Goal: Entertainment & Leisure: Consume media (video, audio)

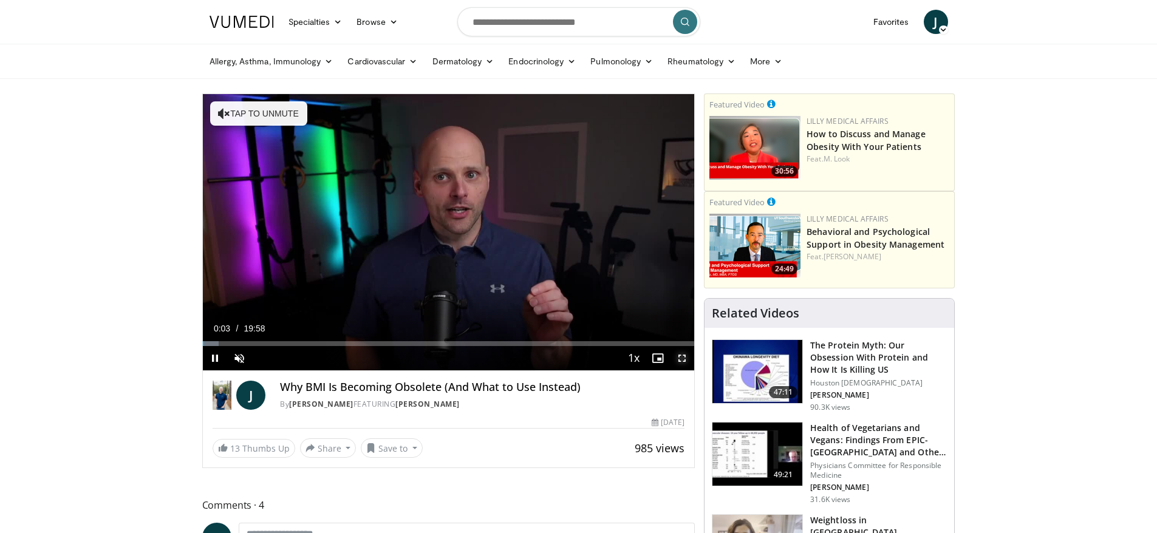
click at [684, 360] on span "Video Player" at bounding box center [682, 358] width 24 height 24
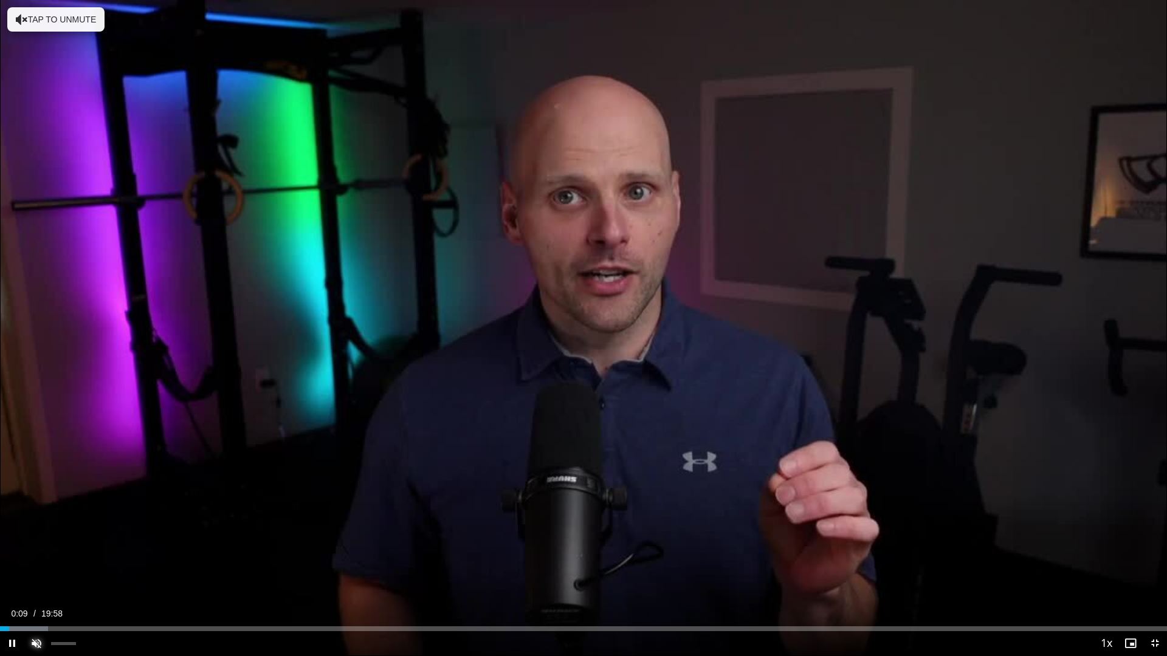
click at [37, 533] on span "Video Player" at bounding box center [36, 643] width 24 height 24
click at [32, 533] on div "Progress Bar" at bounding box center [31, 628] width 1 height 5
click at [75, 533] on div "Loaded : 8.27% 01:16 01:16" at bounding box center [583, 626] width 1167 height 12
click at [111, 533] on div "Video Player" at bounding box center [571, 643] width 1045 height 24
click at [97, 533] on div "Loaded : 10.76% 01:39 01:39" at bounding box center [583, 626] width 1167 height 12
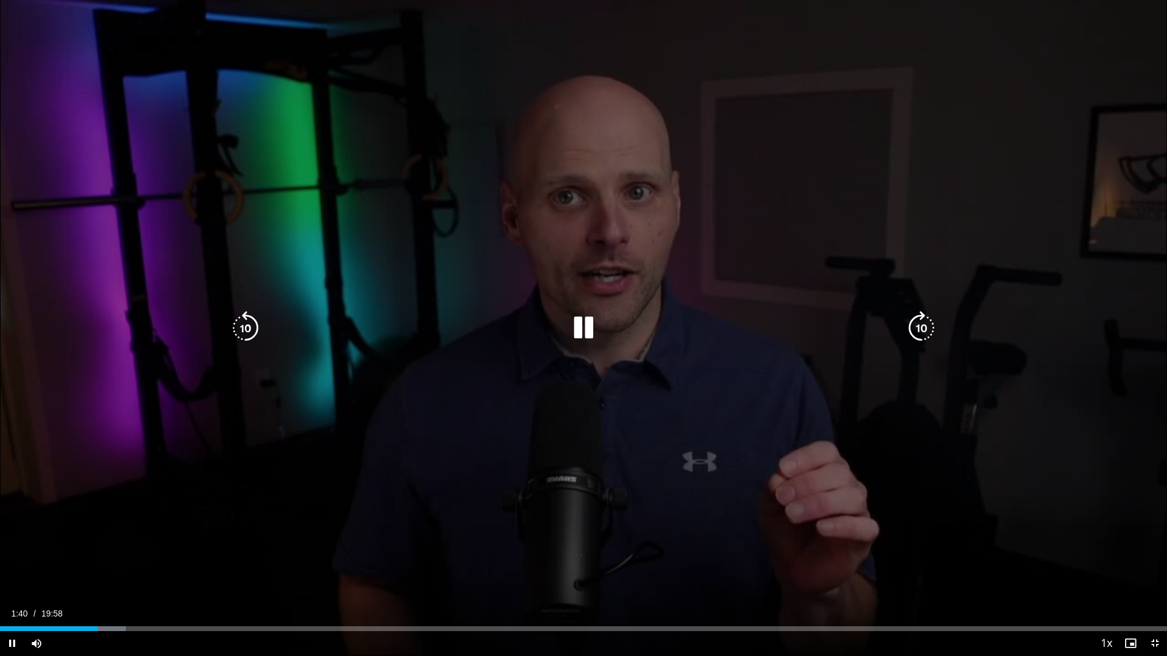
drag, startPoint x: 148, startPoint y: 632, endPoint x: 157, endPoint y: 625, distance: 11.3
click at [149, 533] on div "Current Time 1:40 / Duration 19:58 Pause Mute Loaded : 10.76% 01:40 02:37 Strea…" at bounding box center [583, 643] width 1167 height 24
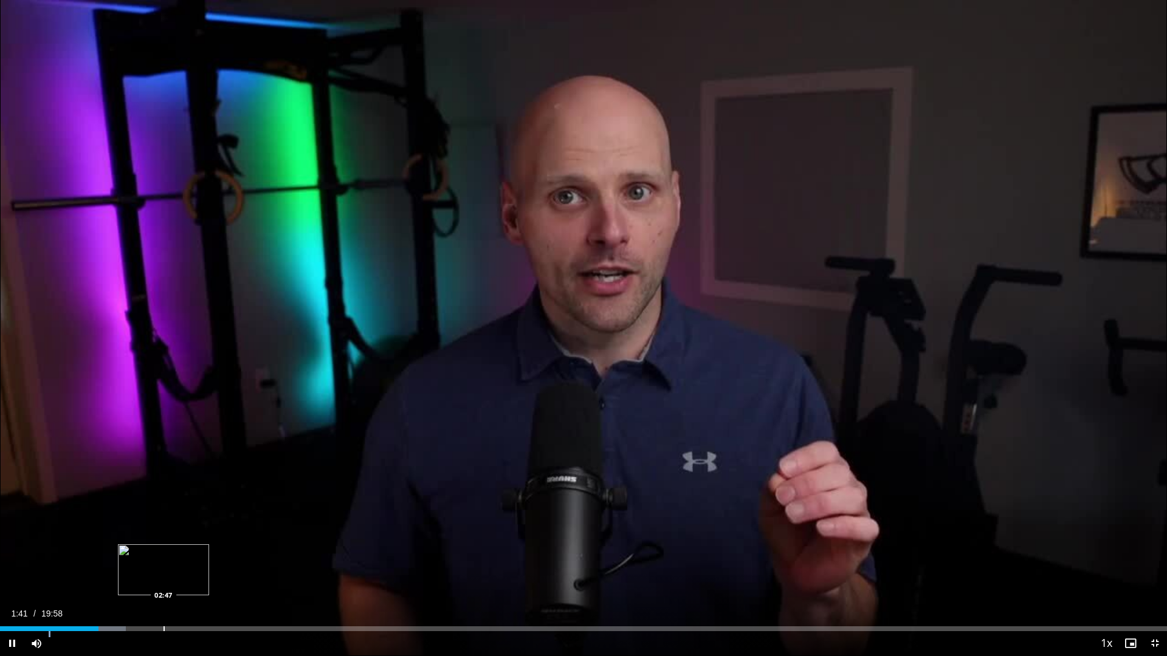
click at [164, 533] on div "Loaded : 10.76% 01:41 02:47" at bounding box center [583, 626] width 1167 height 12
click at [179, 533] on div "Video Player" at bounding box center [571, 643] width 1045 height 24
click at [216, 533] on div "Loaded : 0.00% 03:40 03:41" at bounding box center [583, 626] width 1167 height 12
click at [266, 533] on div "Video Player" at bounding box center [571, 643] width 1045 height 24
click at [275, 533] on div "Progress Bar" at bounding box center [274, 628] width 1 height 5
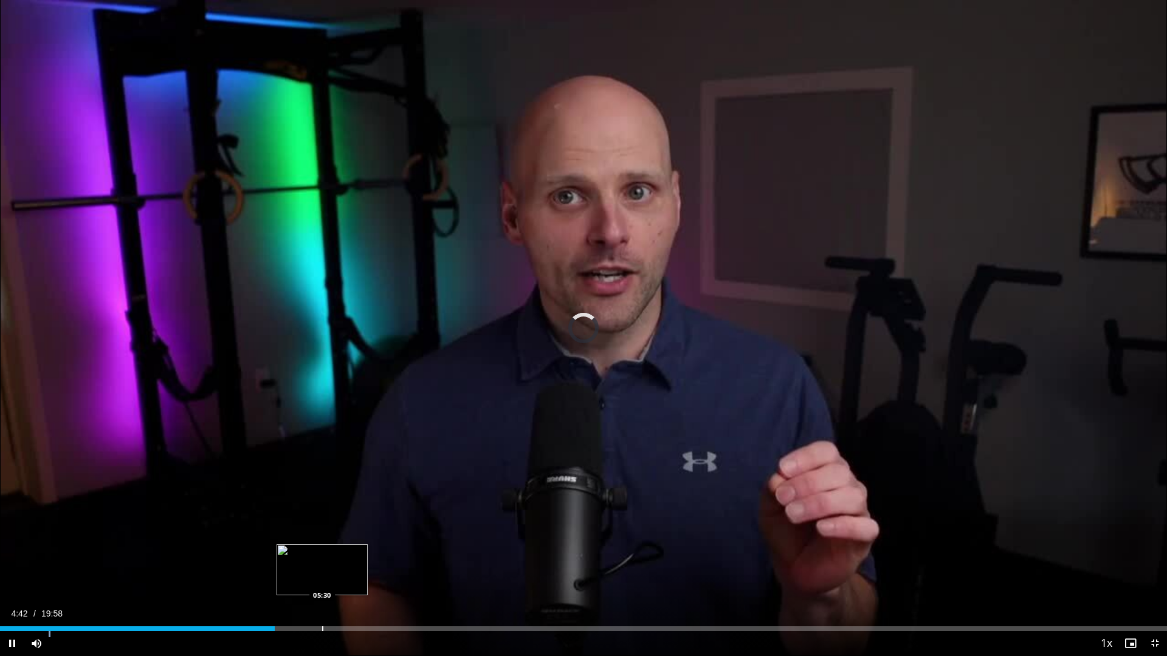
click at [322, 533] on div "Current Time 4:42 / Duration 19:58 Pause Mute Loaded : 0.00% 04:42 05:30 Stream…" at bounding box center [583, 643] width 1167 height 24
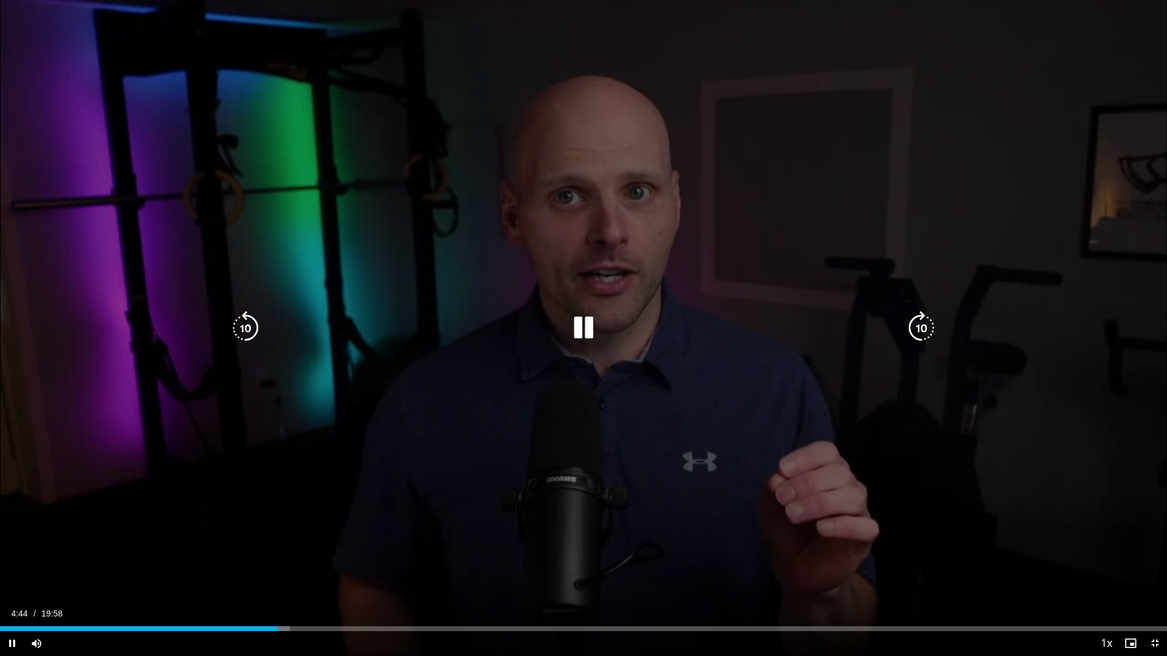
click at [667, 533] on div "10 seconds Tap to unmute" at bounding box center [583, 328] width 1167 height 656
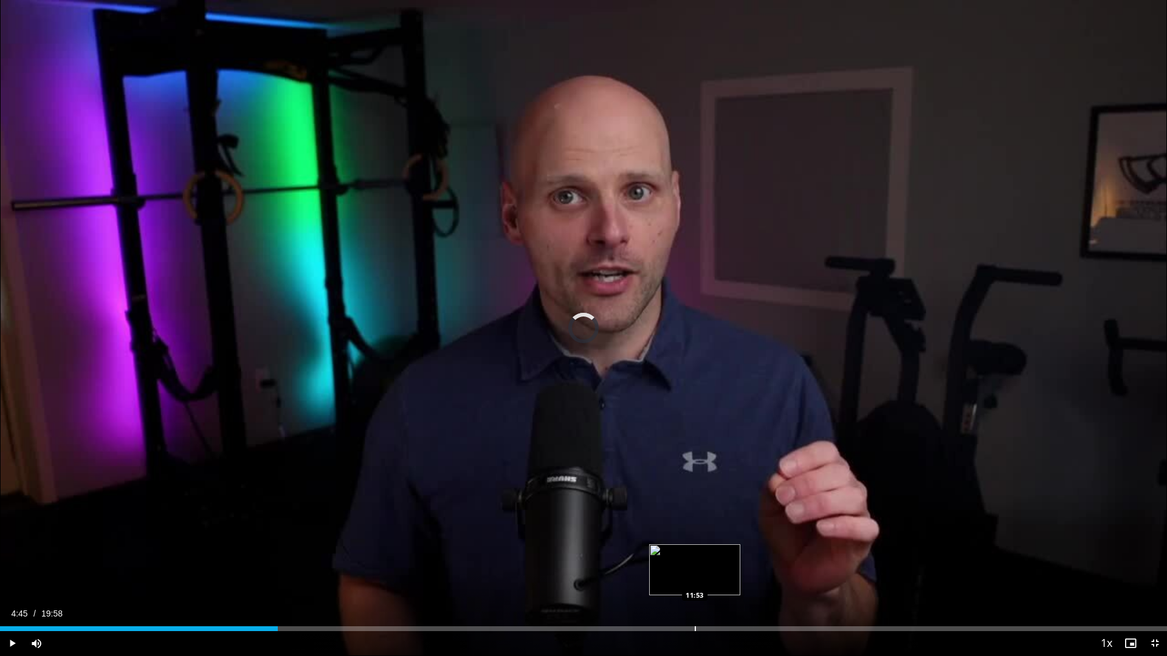
click at [695, 533] on div "Progress Bar" at bounding box center [694, 628] width 1 height 5
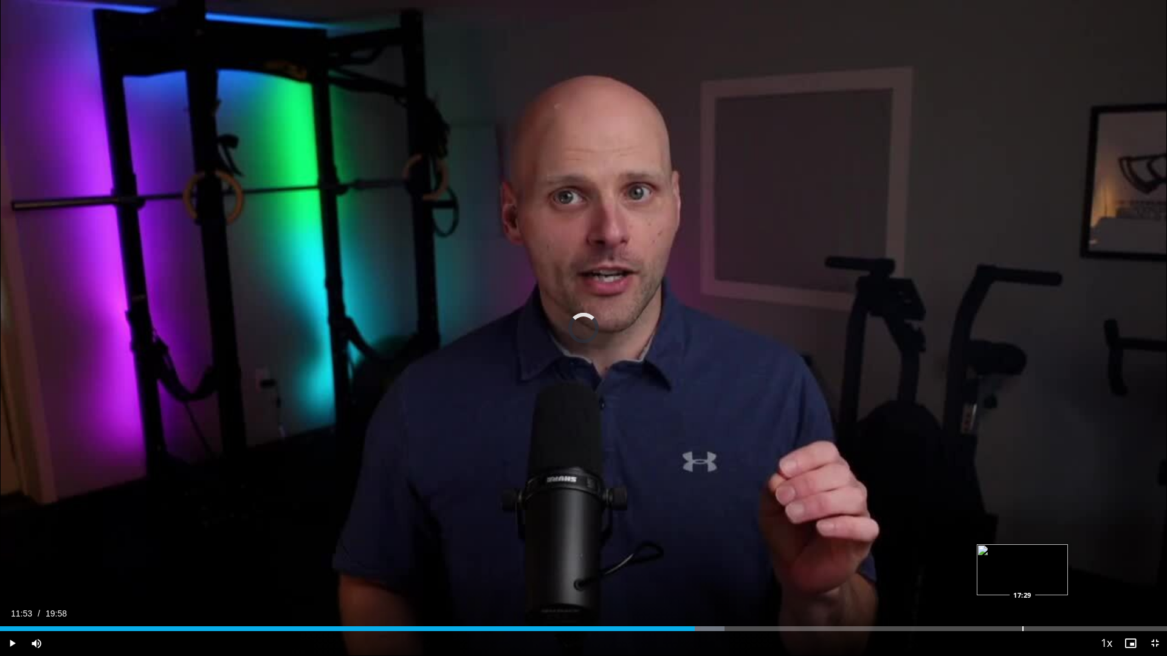
click at [1022, 533] on div "Progress Bar" at bounding box center [1022, 628] width 1 height 5
click at [1153, 533] on span "Video Player" at bounding box center [1154, 643] width 24 height 24
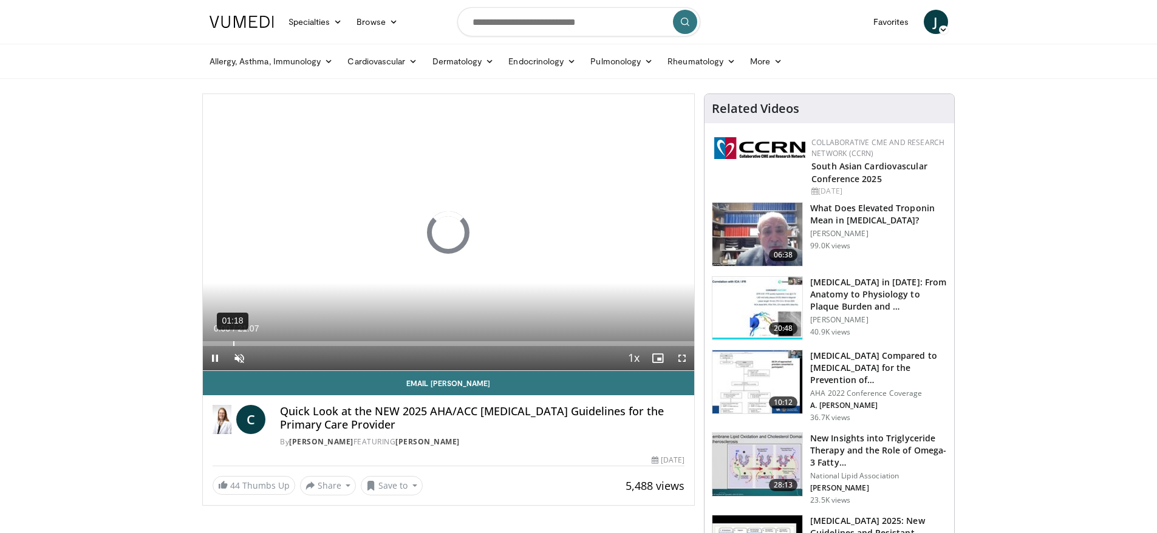
click at [233, 344] on div "01:18" at bounding box center [233, 343] width 1 height 5
click at [237, 356] on span "Video Player" at bounding box center [239, 358] width 24 height 24
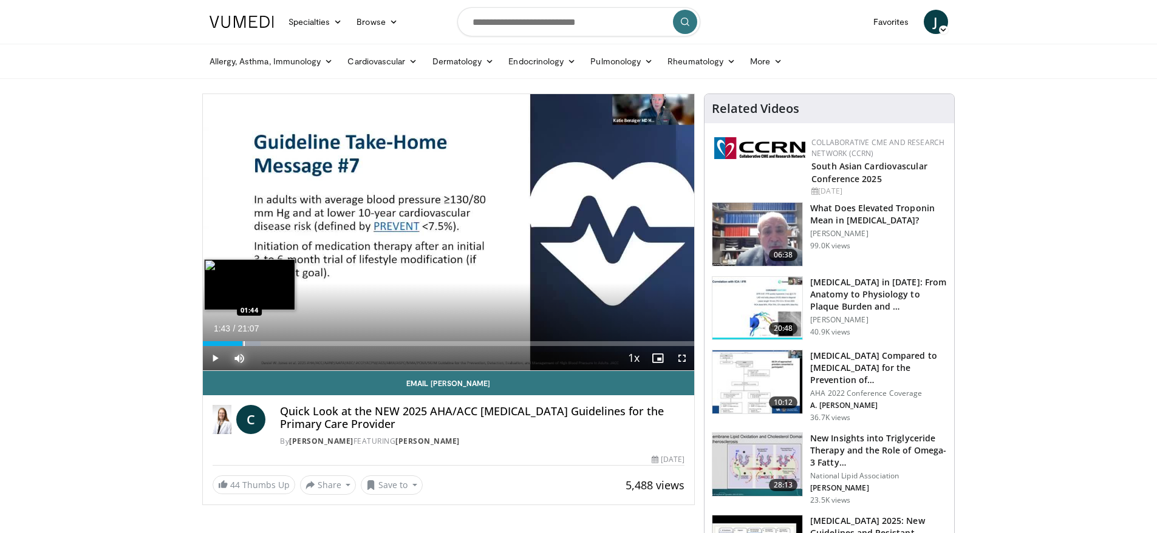
click at [244, 344] on div "Progress Bar" at bounding box center [244, 343] width 1 height 5
click at [268, 341] on div "Progress Bar" at bounding box center [268, 343] width 1 height 5
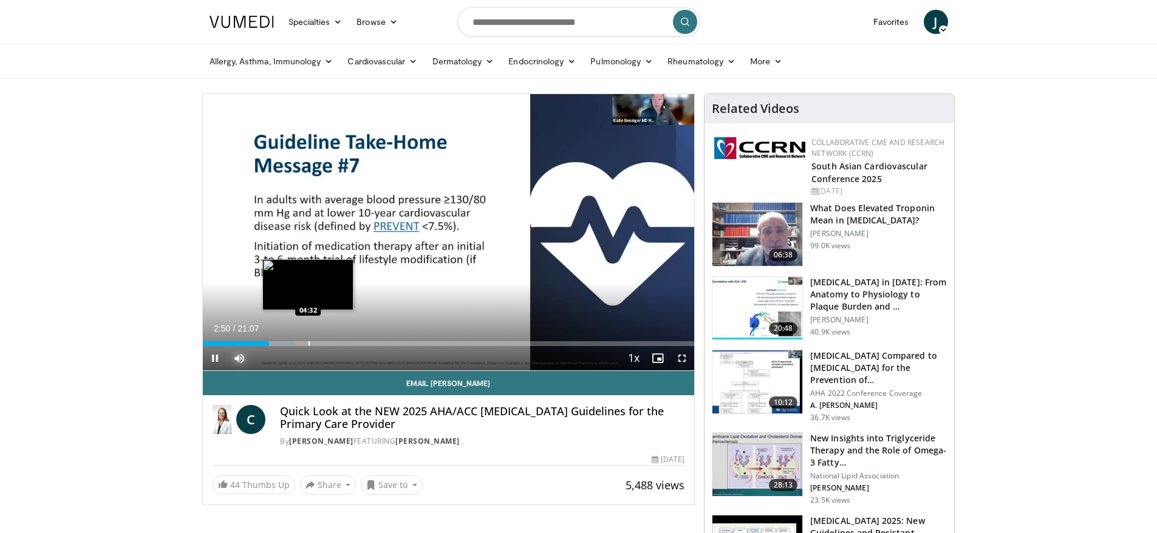
click at [309, 341] on div "Progress Bar" at bounding box center [309, 343] width 1 height 5
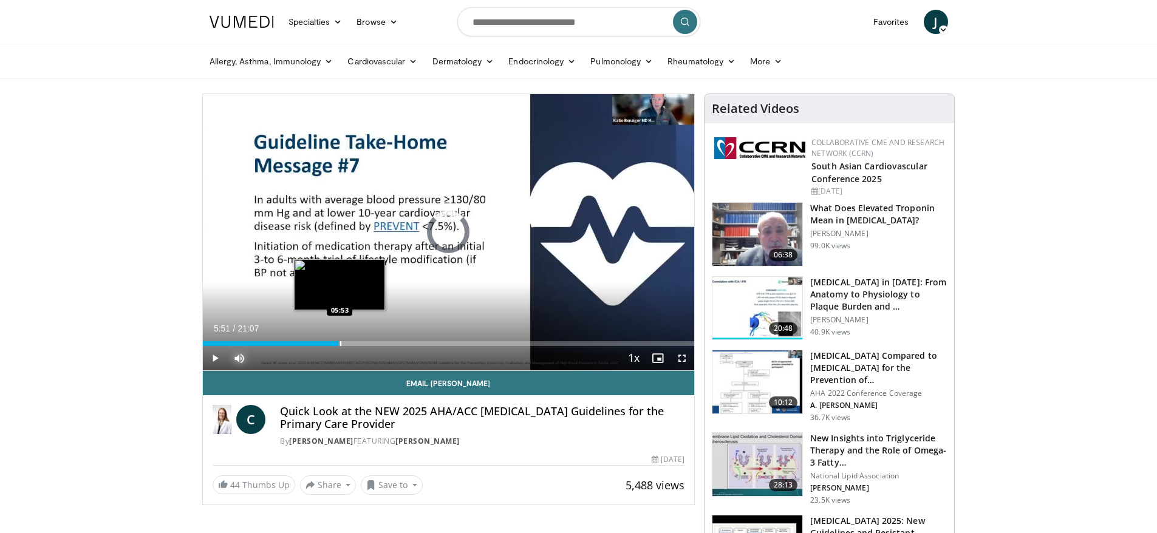
click at [340, 341] on div "Progress Bar" at bounding box center [340, 343] width 1 height 5
click at [331, 344] on div "Progress Bar" at bounding box center [331, 343] width 1 height 5
click at [328, 343] on div "Progress Bar" at bounding box center [328, 343] width 1 height 5
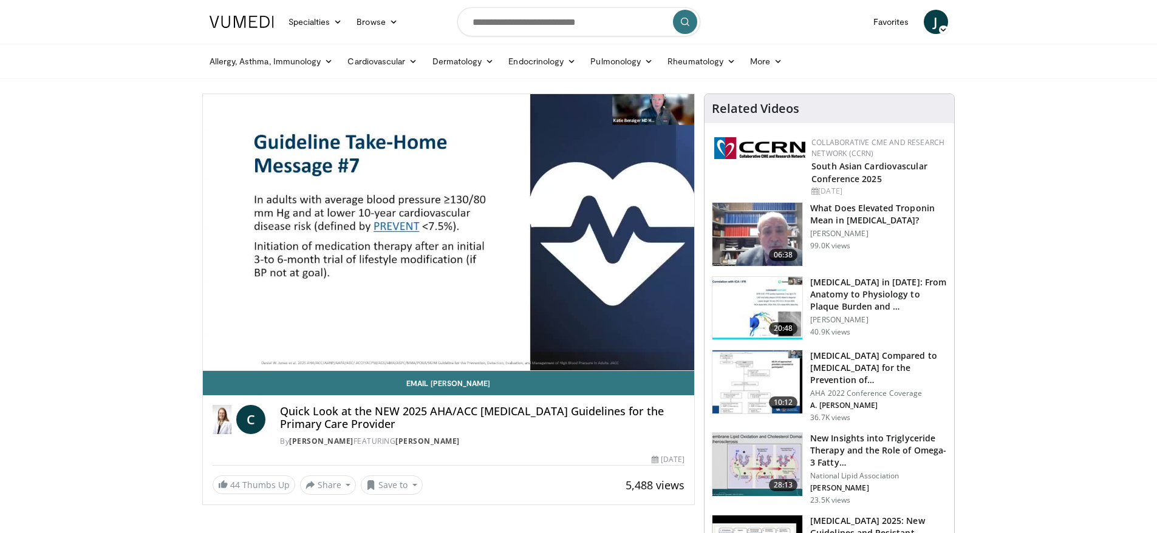
click at [315, 347] on video-js "**********" at bounding box center [449, 232] width 492 height 277
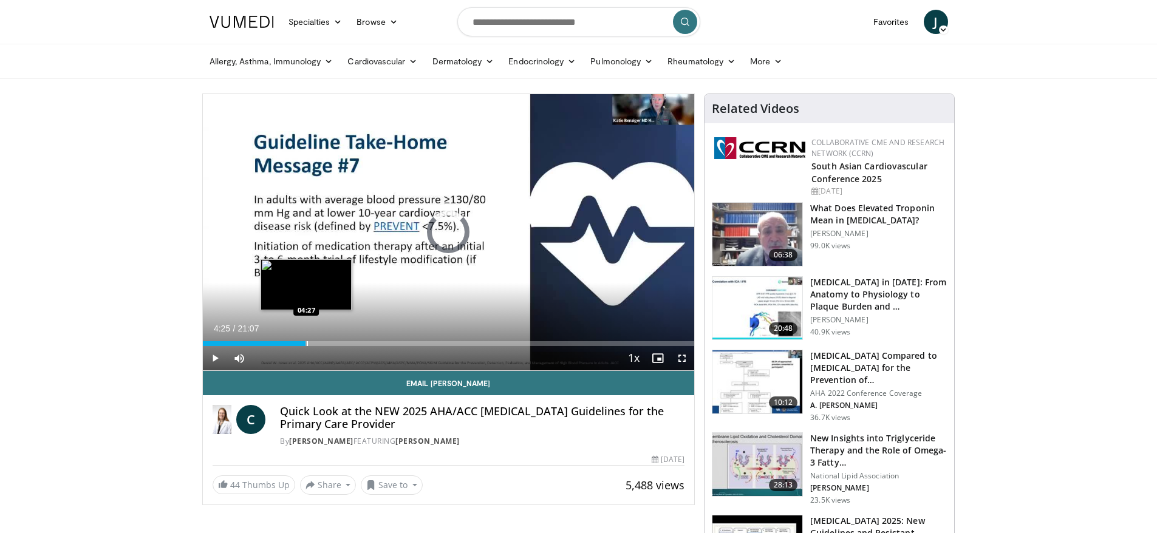
click at [306, 342] on div "05:27" at bounding box center [254, 343] width 103 height 5
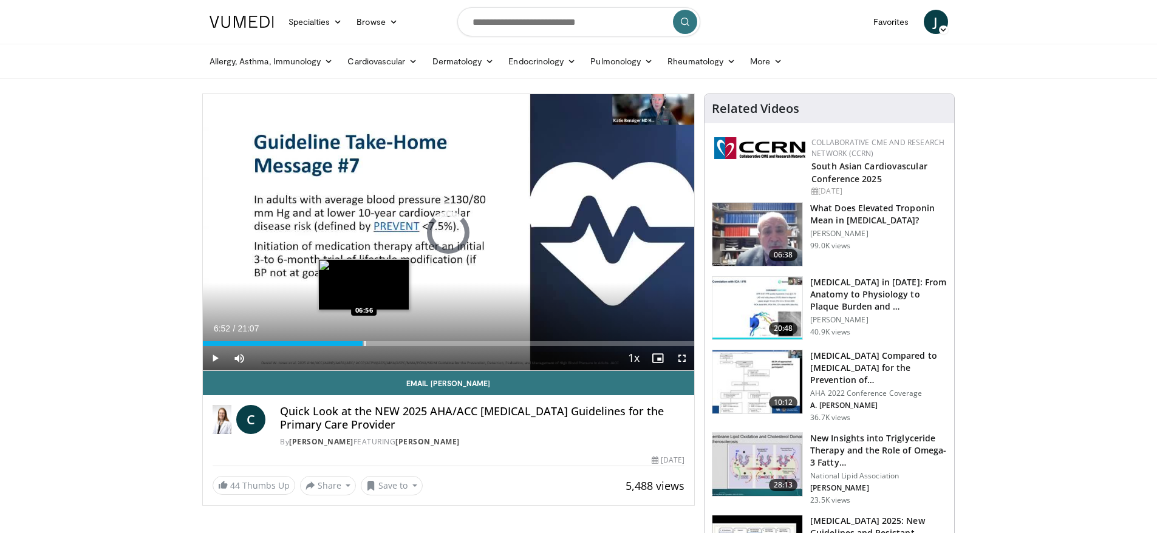
click at [365, 346] on div "Progress Bar" at bounding box center [365, 343] width 1 height 5
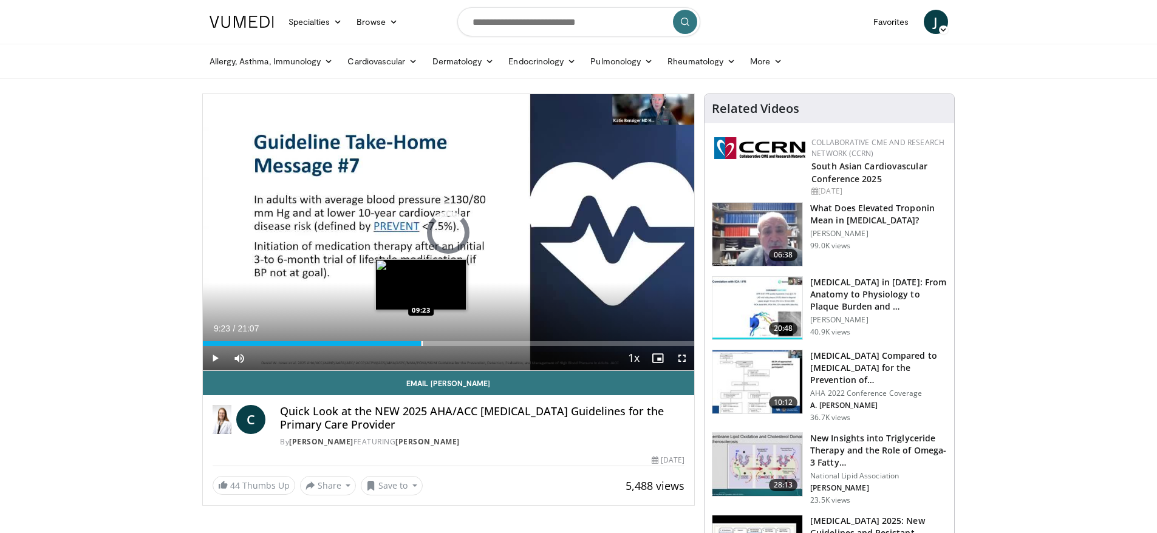
click at [422, 343] on div "Progress Bar" at bounding box center [422, 343] width 1 height 5
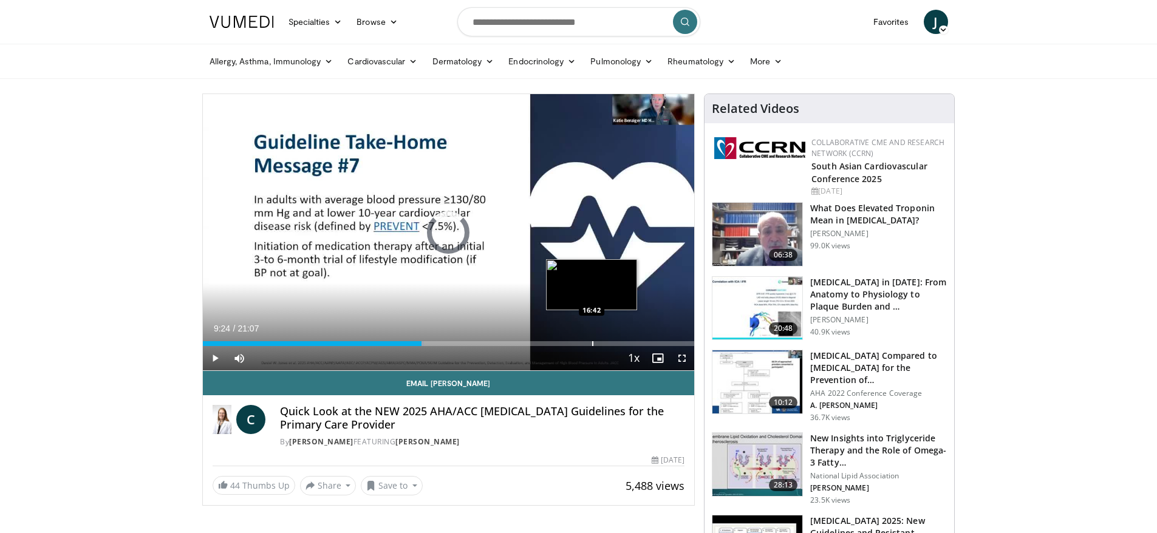
click at [592, 339] on div "Loaded : 44.99% 09:24 16:42" at bounding box center [449, 341] width 492 height 12
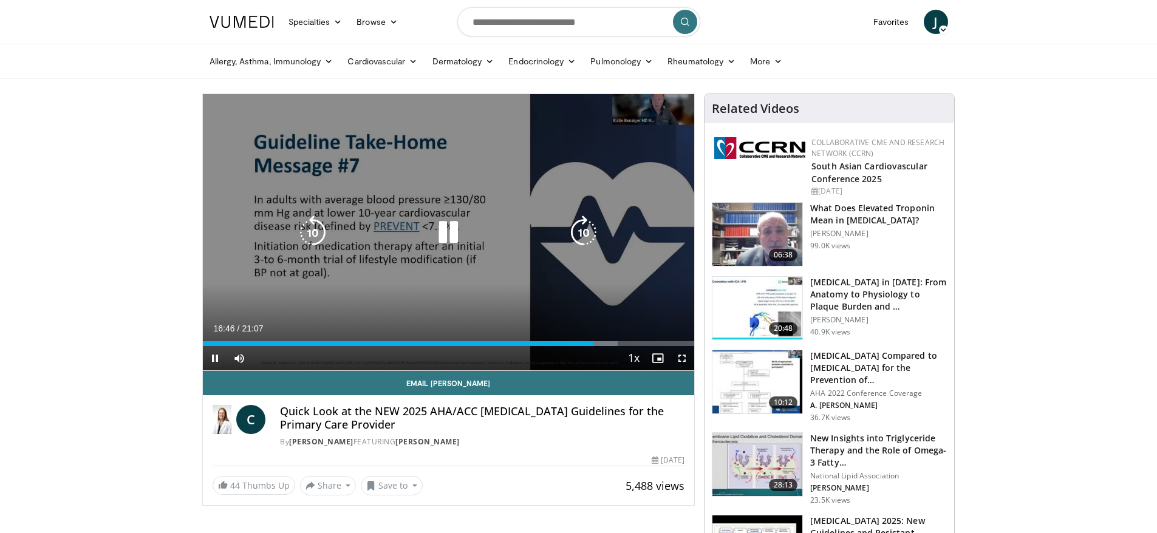
click at [509, 298] on div "10 seconds Tap to unmute" at bounding box center [449, 232] width 492 height 276
click at [442, 228] on icon "Video Player" at bounding box center [448, 233] width 34 height 34
